Goal: Task Accomplishment & Management: Complete application form

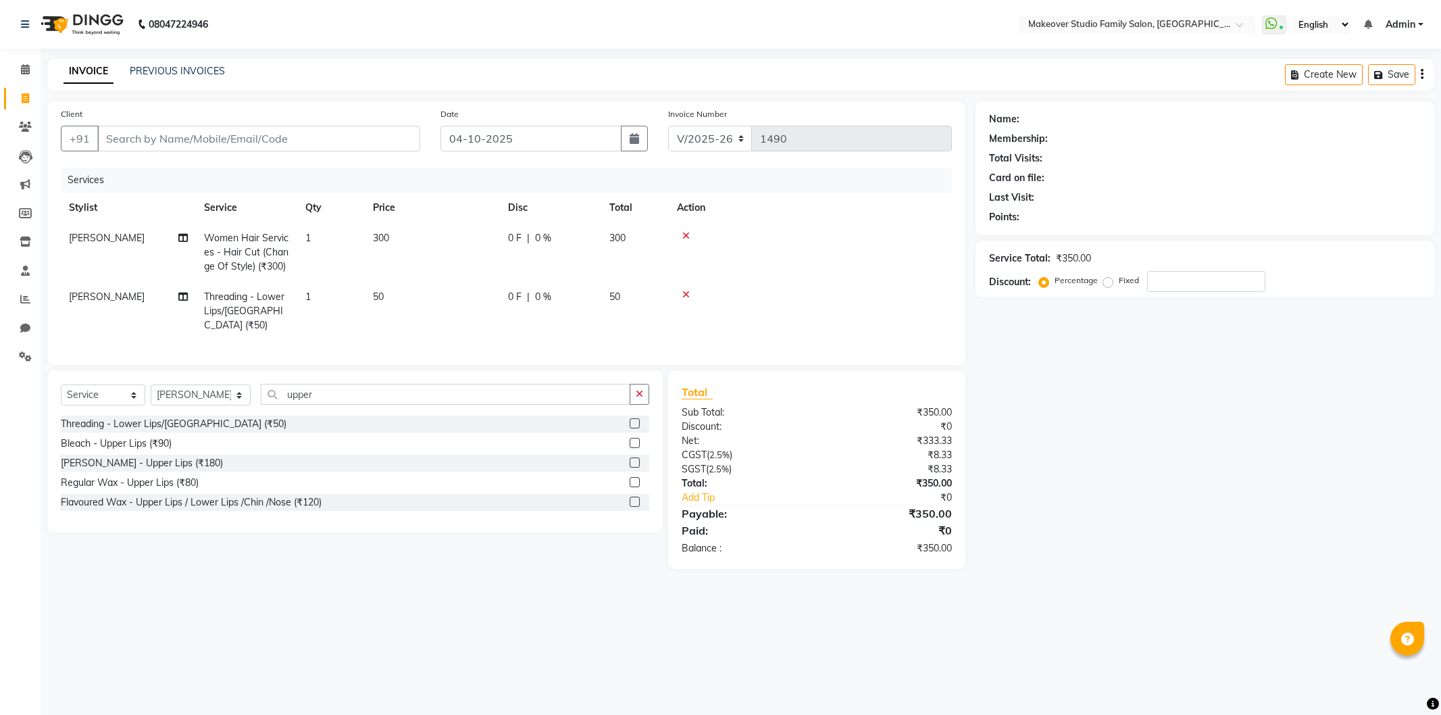
select select "6089"
select select "service"
select select "91460"
click at [125, 147] on input "Client" at bounding box center [258, 139] width 323 height 26
type input "9"
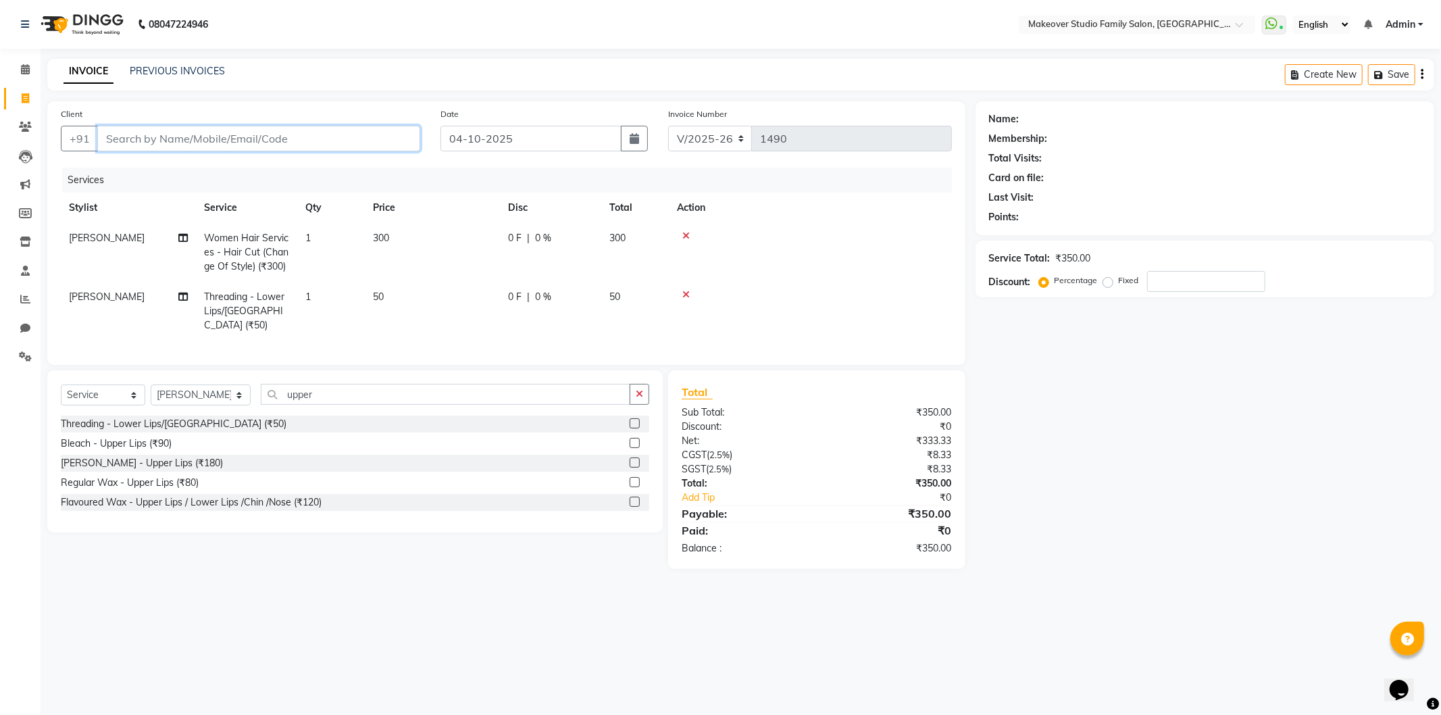
type input "0"
type input "9689623179"
click at [389, 145] on span "Add Client" at bounding box center [385, 139] width 53 height 14
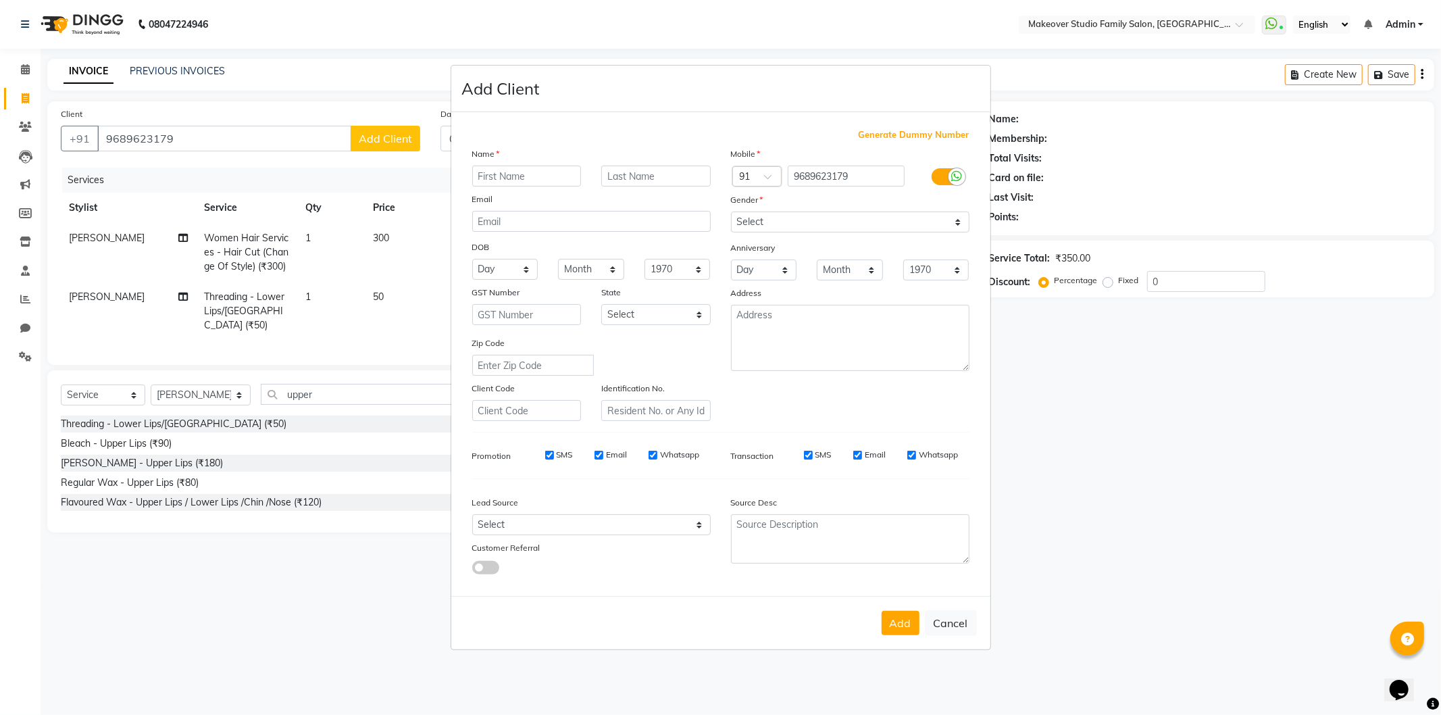
click at [556, 166] on input "text" at bounding box center [526, 176] width 109 height 21
type input "H"
type input "Gauri"
click at [778, 220] on select "Select [DEMOGRAPHIC_DATA] [DEMOGRAPHIC_DATA] Other Prefer Not To Say" at bounding box center [850, 221] width 239 height 21
select select "[DEMOGRAPHIC_DATA]"
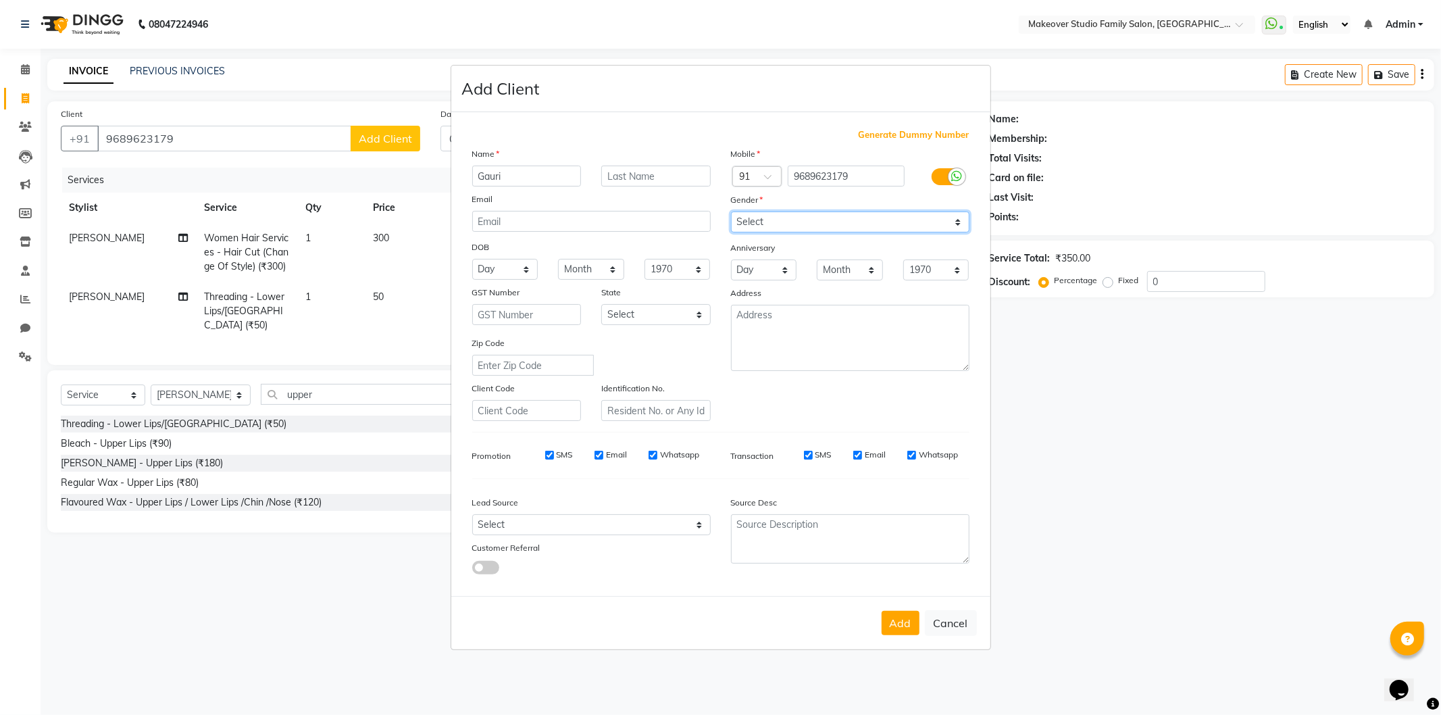
click at [731, 211] on select "Select [DEMOGRAPHIC_DATA] [DEMOGRAPHIC_DATA] Other Prefer Not To Say" at bounding box center [850, 221] width 239 height 21
click at [893, 616] on button "Add" at bounding box center [901, 623] width 38 height 24
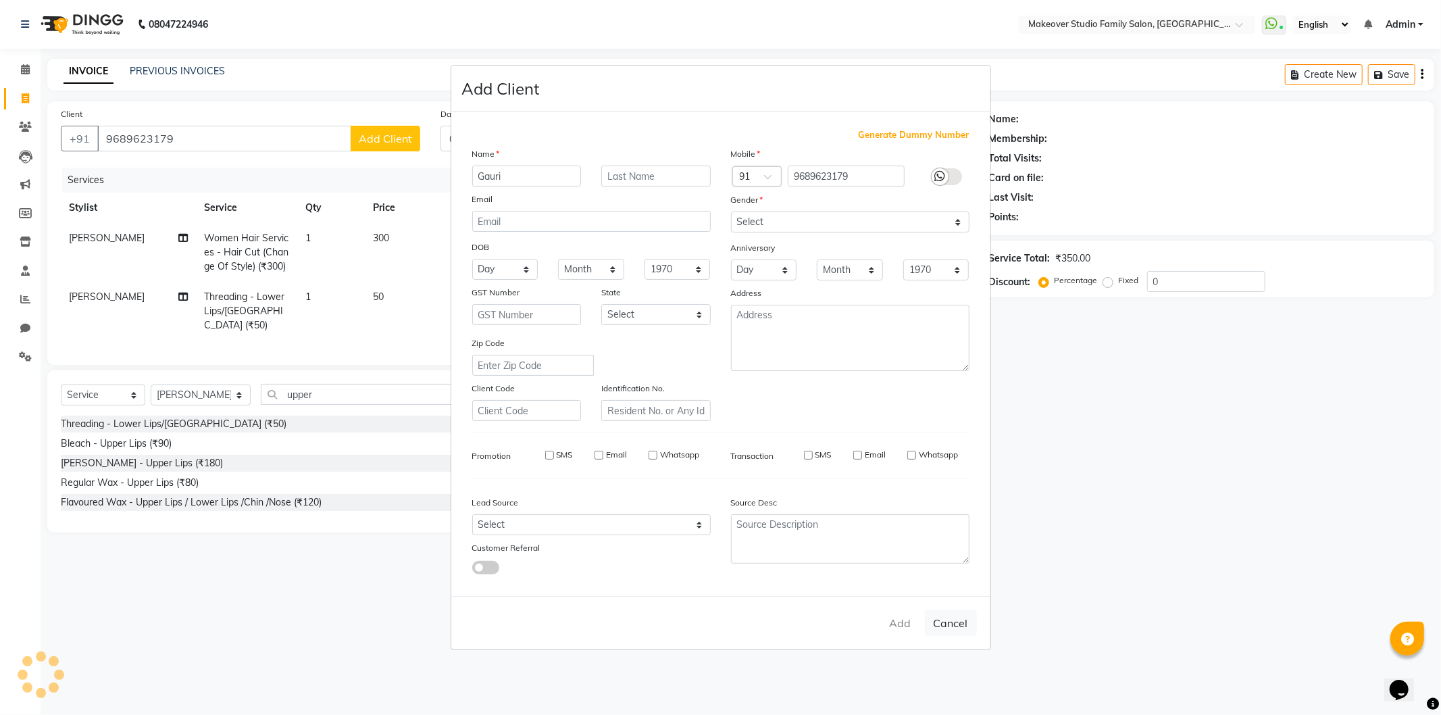
select select
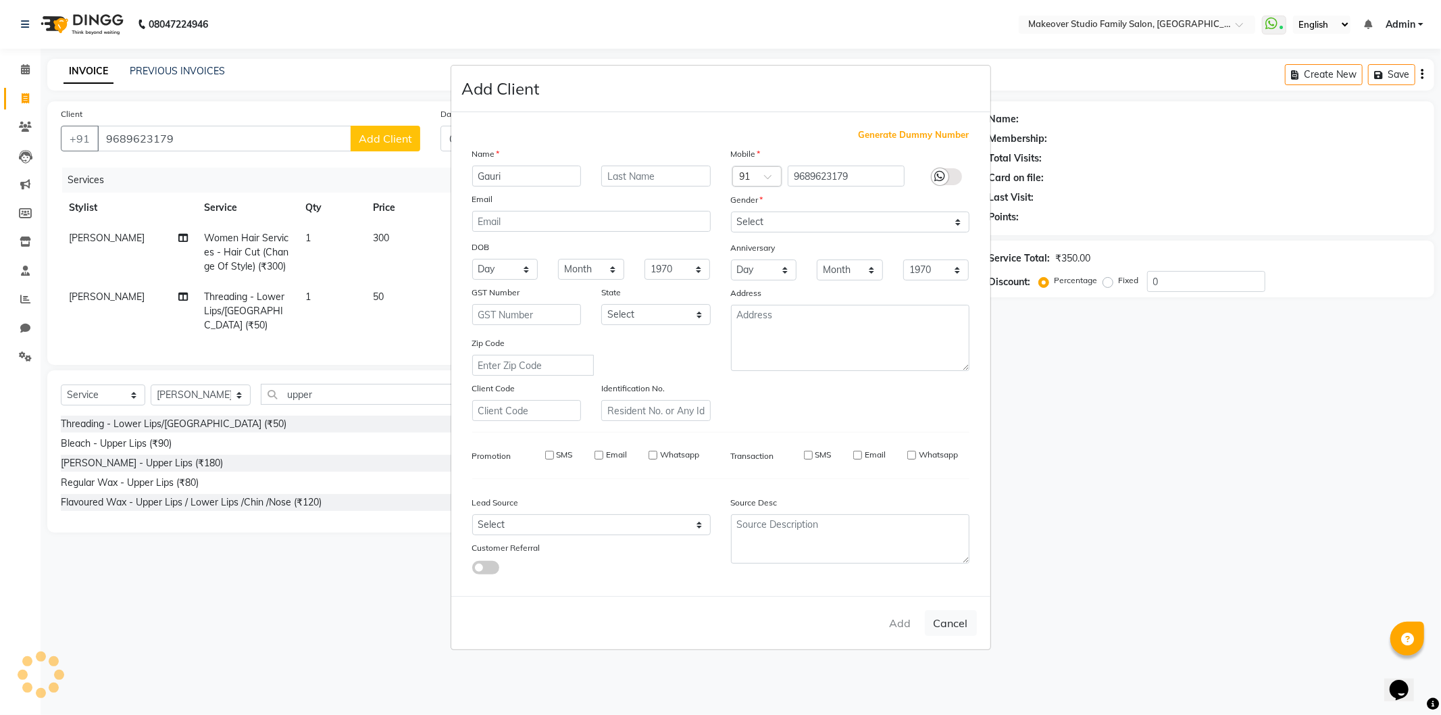
select select
checkbox input "false"
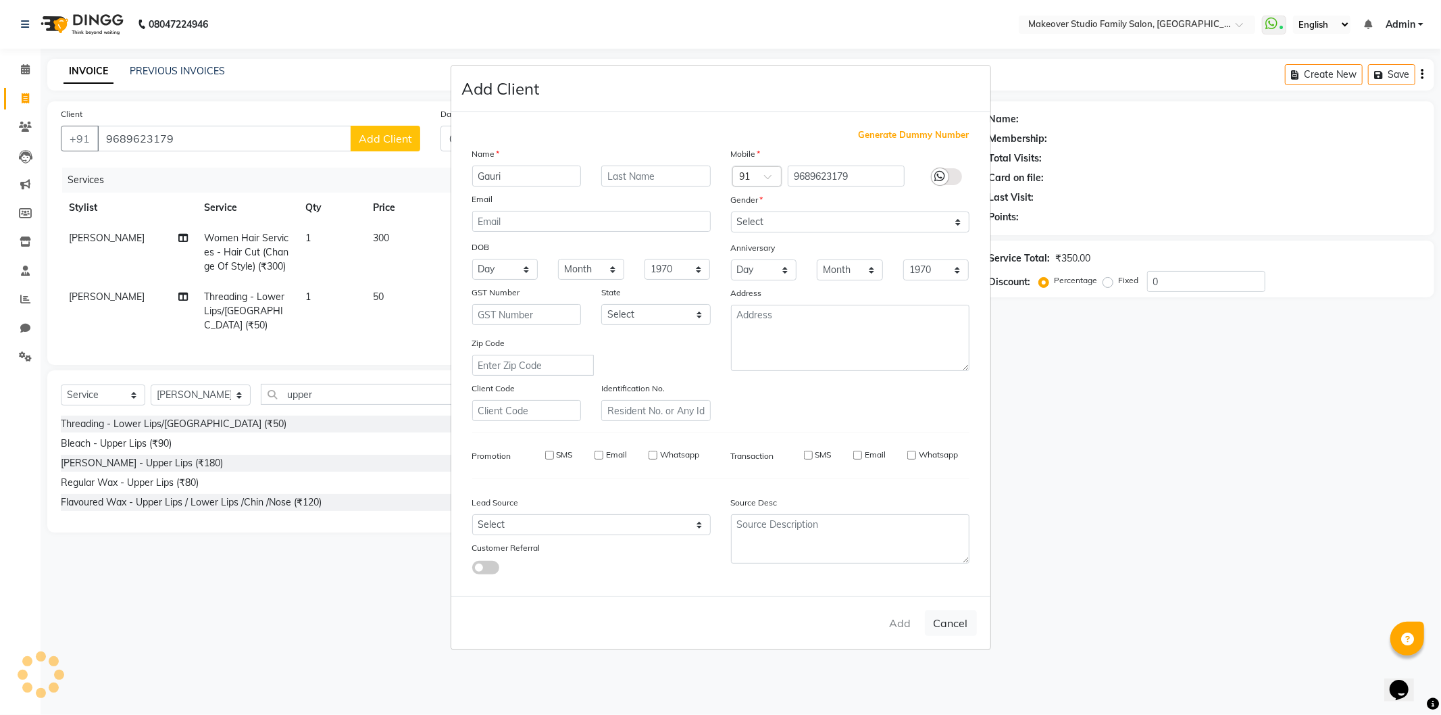
checkbox input "false"
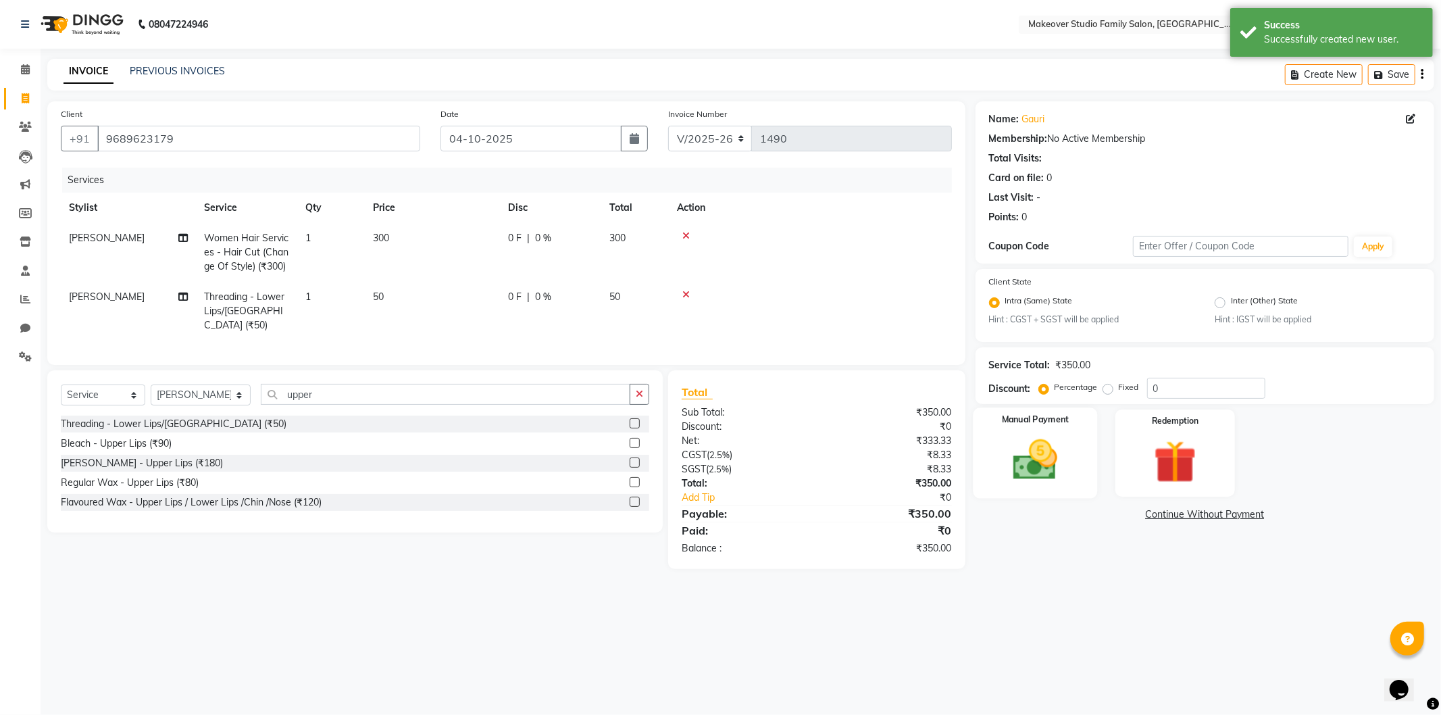
click at [1072, 432] on div "Manual Payment" at bounding box center [1035, 453] width 124 height 91
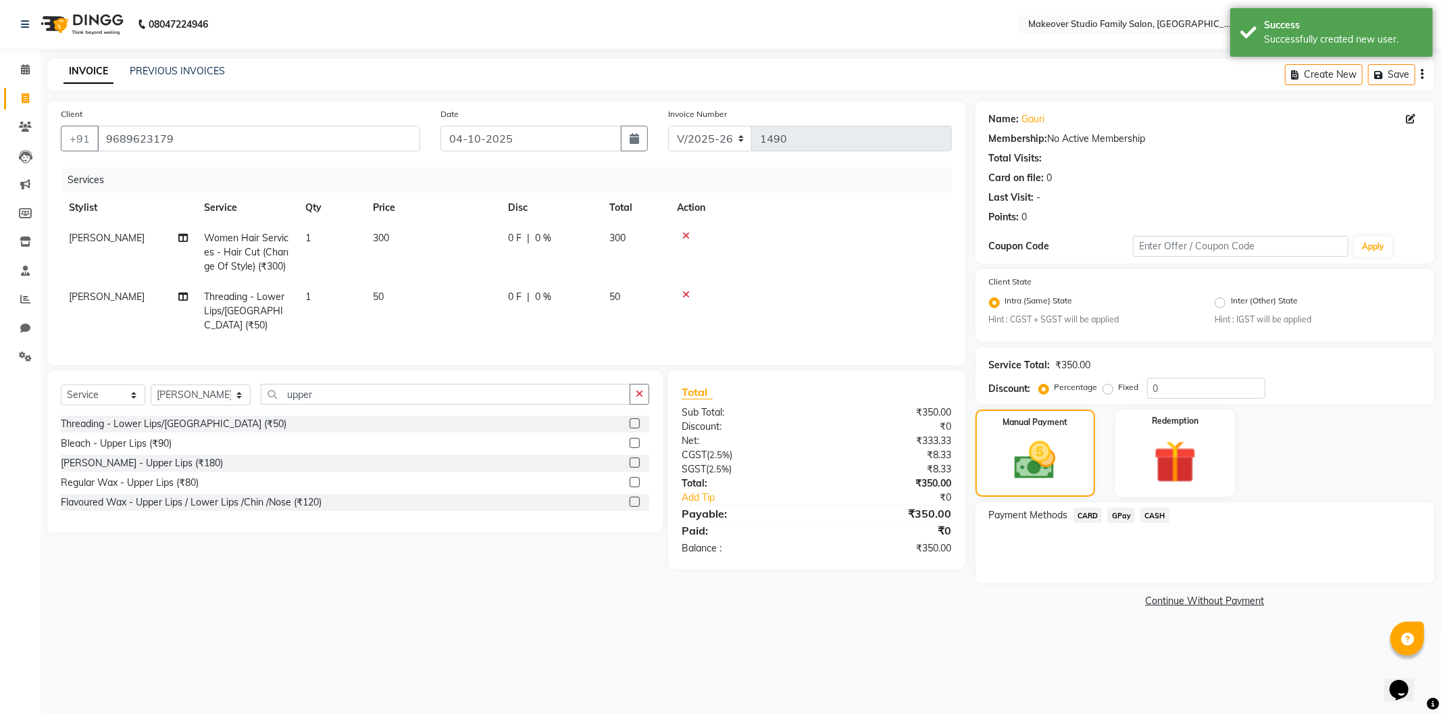
click at [1119, 512] on span "GPay" at bounding box center [1121, 515] width 28 height 16
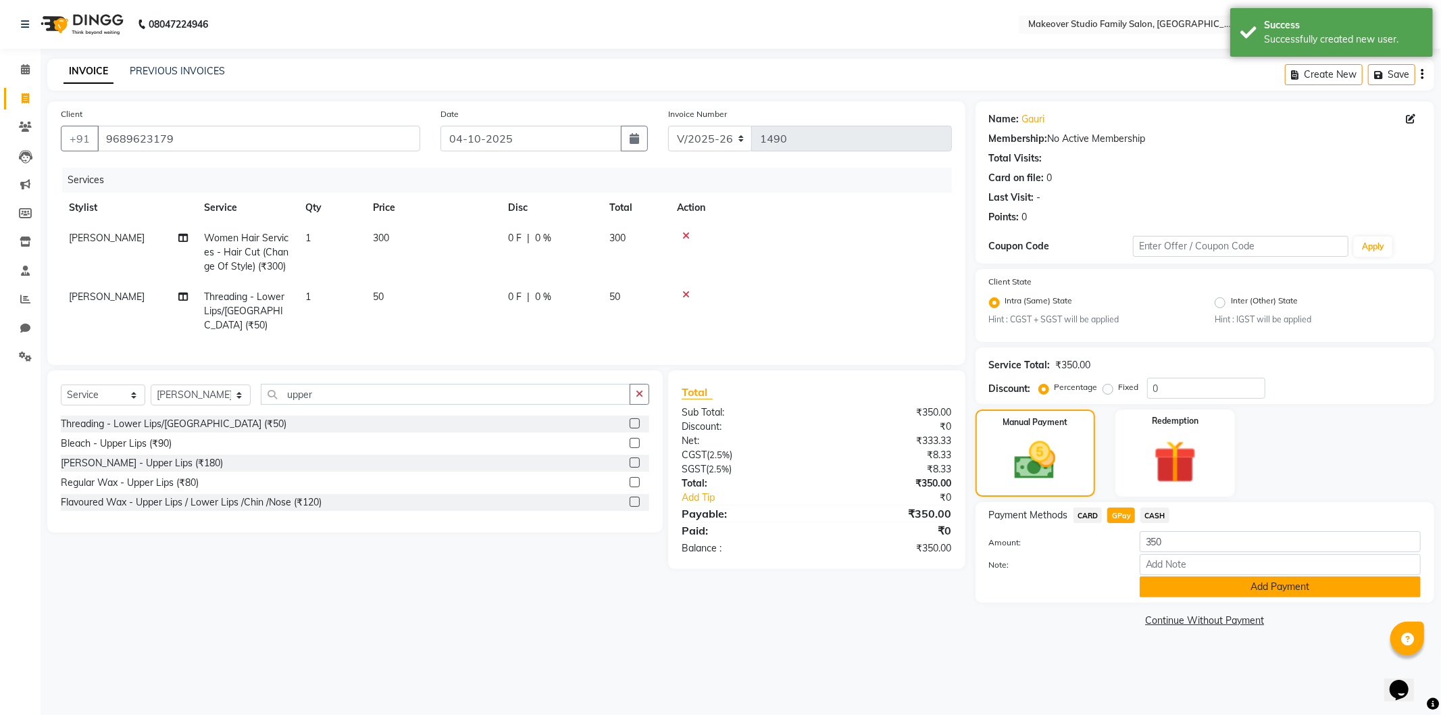
click at [1218, 591] on button "Add Payment" at bounding box center [1280, 586] width 281 height 21
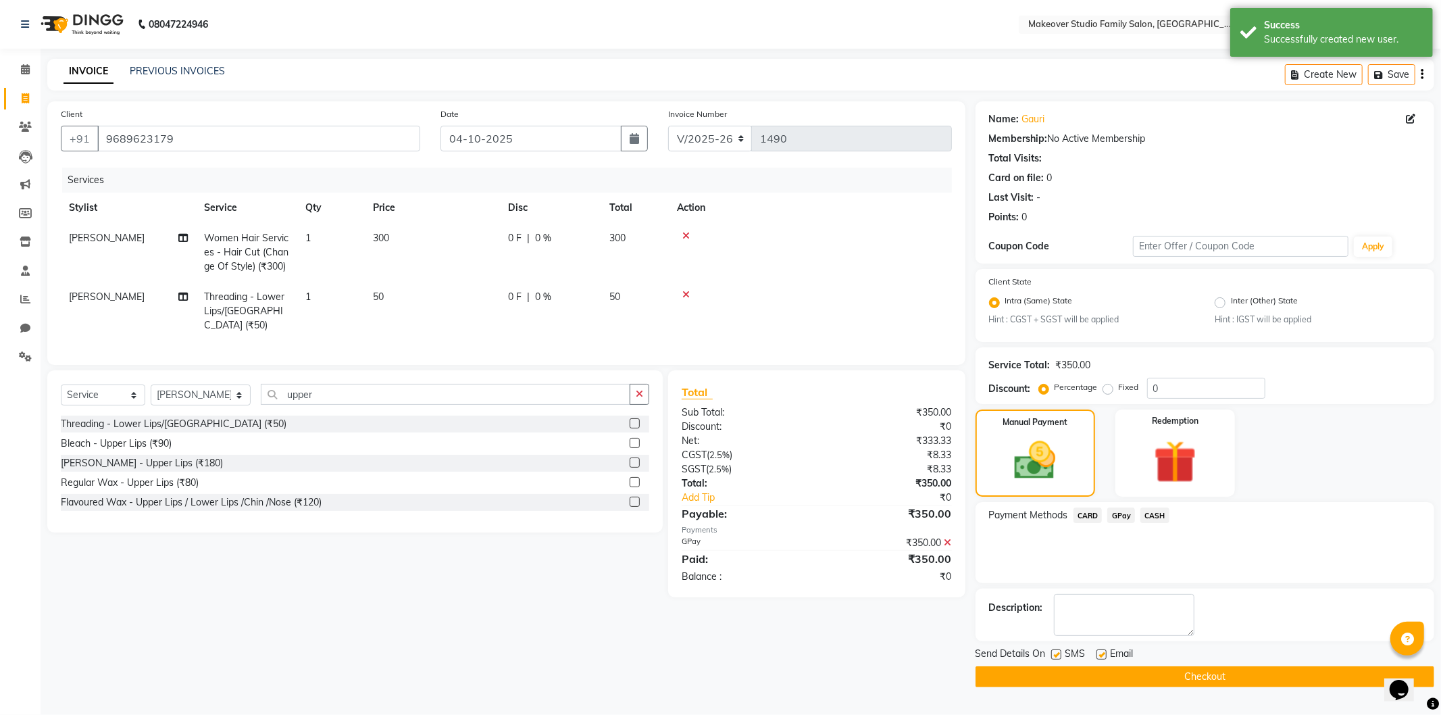
click at [1218, 671] on button "Checkout" at bounding box center [1205, 676] width 459 height 21
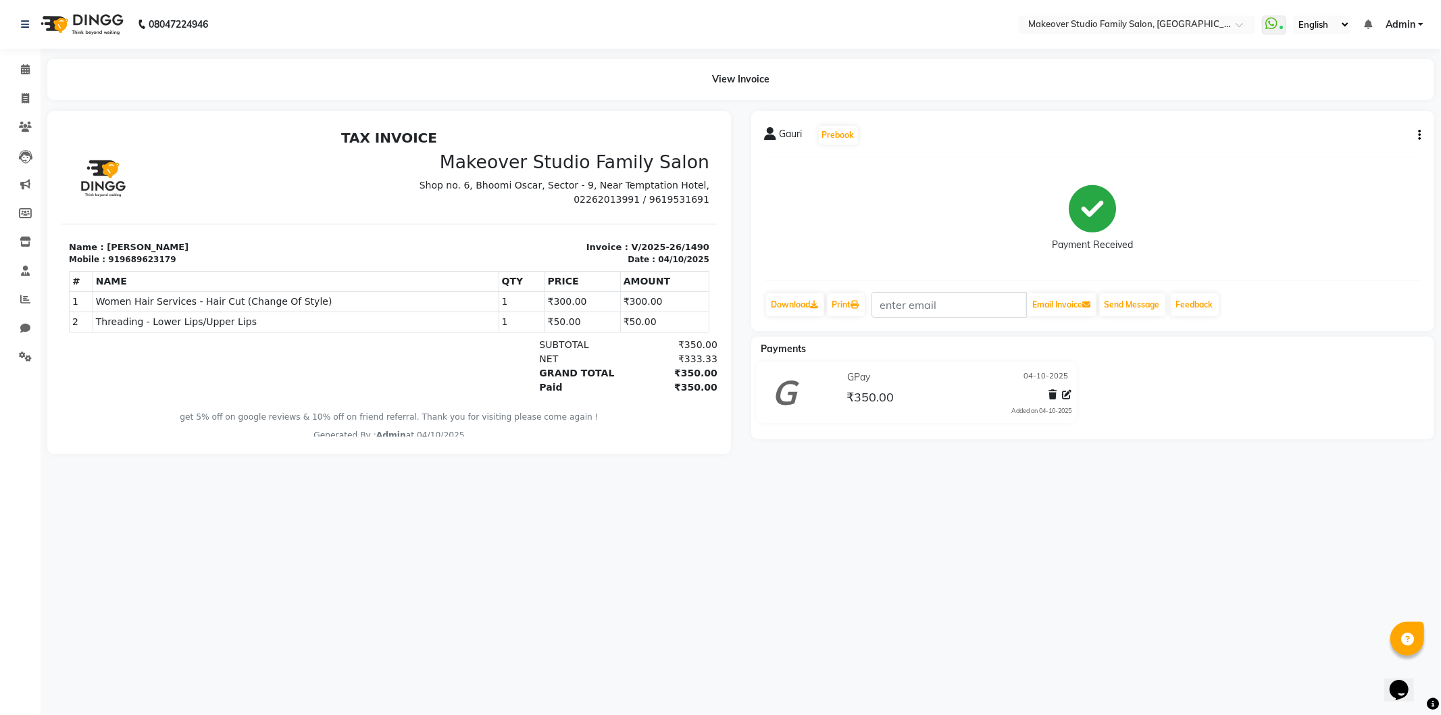
click at [943, 578] on div "08047224946 Select Location × Makeover Studio Family Salon, Ghansoli WhatsApp S…" at bounding box center [720, 357] width 1441 height 715
